Goal: Information Seeking & Learning: Learn about a topic

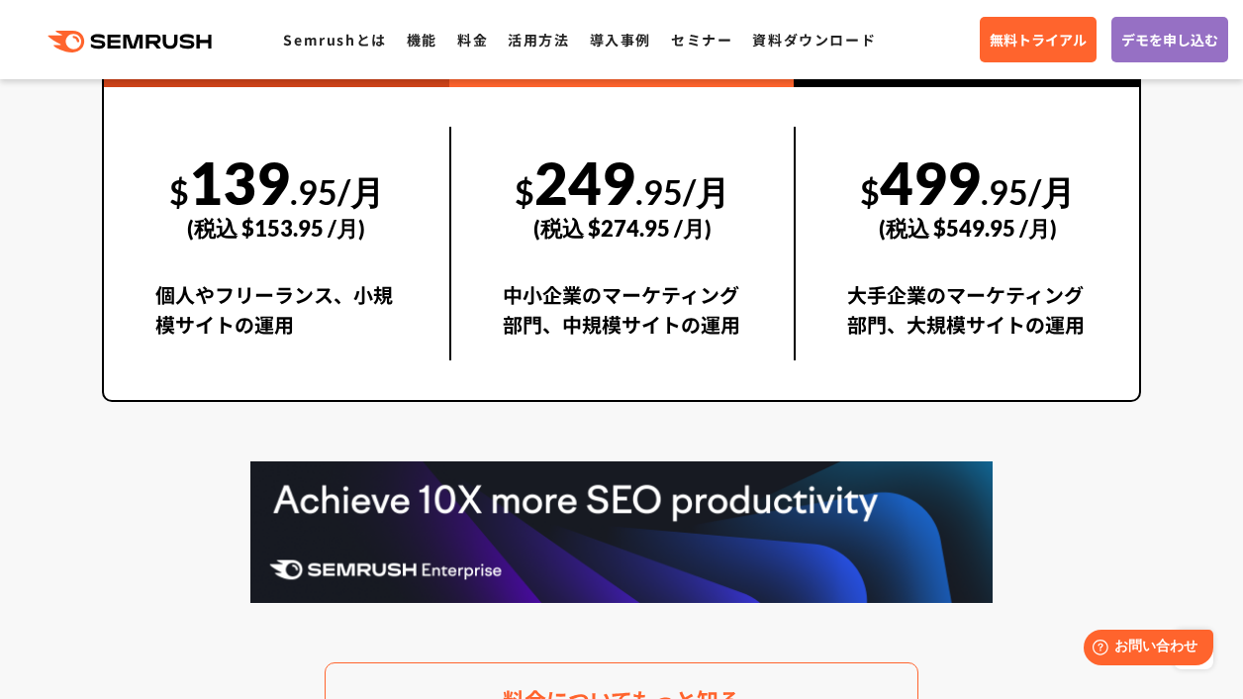
scroll to position [3541, 0]
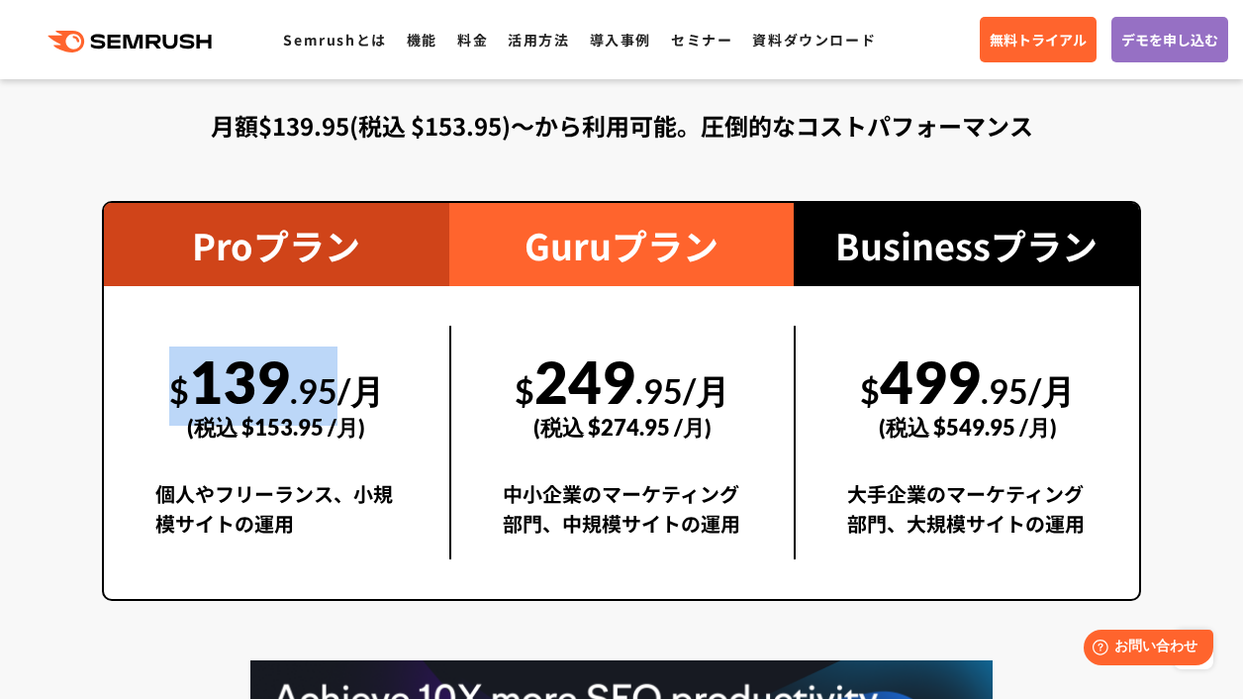
drag, startPoint x: 155, startPoint y: 386, endPoint x: 337, endPoint y: 379, distance: 181.3
click at [337, 380] on div "$ 139 .95/月 (税込 $153.95 /月)" at bounding box center [276, 394] width 243 height 137
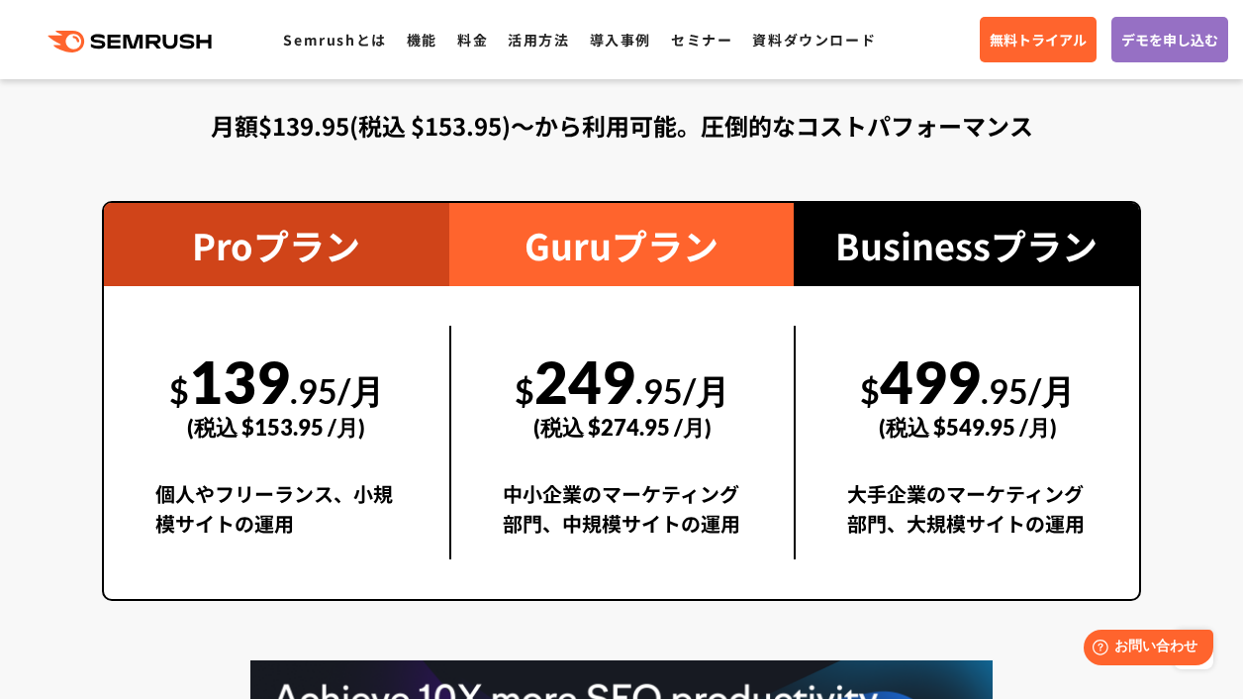
click at [297, 437] on div "(税込 $153.95 /月)" at bounding box center [276, 427] width 243 height 70
drag, startPoint x: 245, startPoint y: 425, endPoint x: 321, endPoint y: 427, distance: 76.3
click at [321, 427] on div "(税込 $153.95 /月)" at bounding box center [276, 427] width 243 height 70
copy div "$153.95"
click at [641, 404] on div "(税込 $274.95 /月)" at bounding box center [623, 427] width 241 height 70
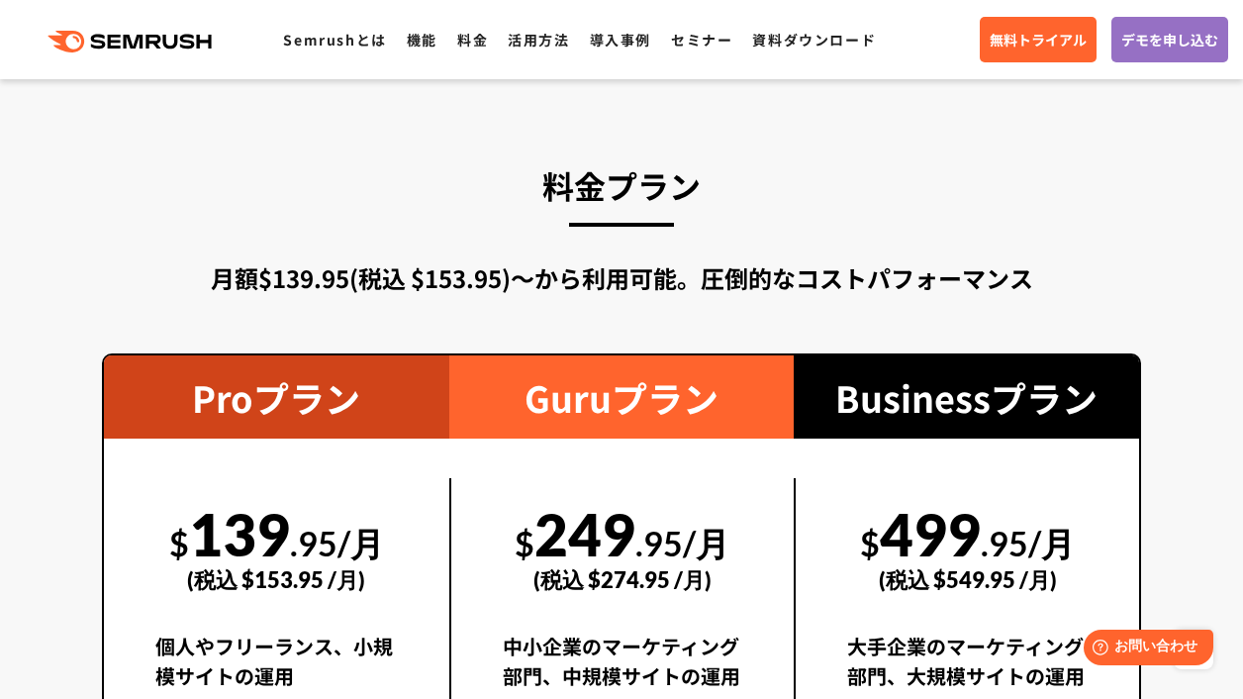
scroll to position [3656, 0]
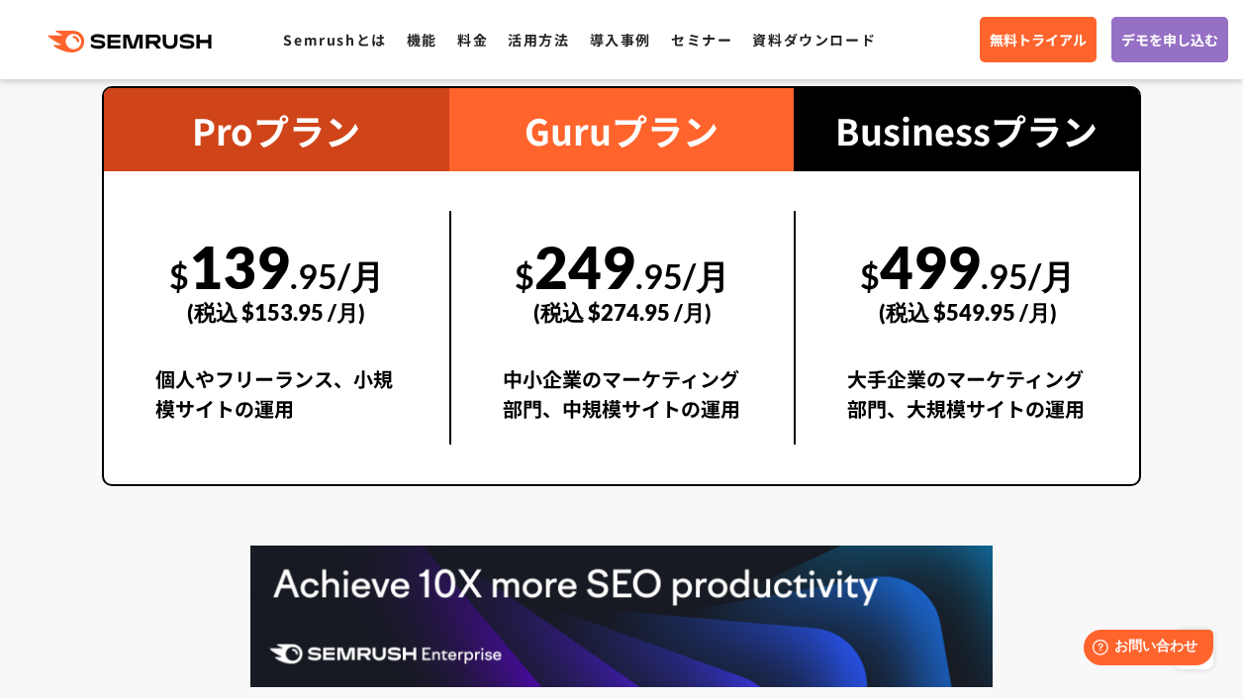
click at [271, 311] on div "(税込 $153.95 /月)" at bounding box center [276, 312] width 243 height 70
drag, startPoint x: 240, startPoint y: 312, endPoint x: 319, endPoint y: 317, distance: 79.4
click at [319, 317] on div "(税込 $153.95 /月)" at bounding box center [276, 312] width 243 height 70
copy div "$153.95"
